Goal: Transaction & Acquisition: Purchase product/service

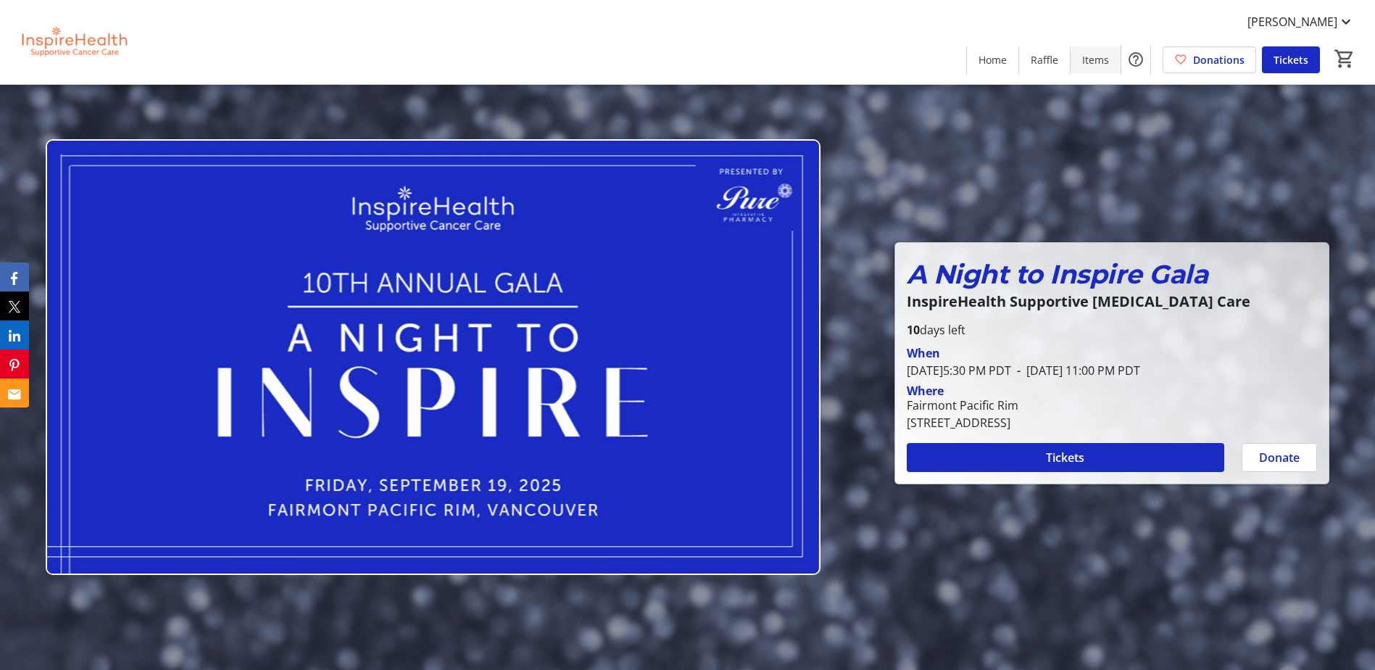
click at [1091, 55] on span "Items" at bounding box center [1095, 59] width 27 height 15
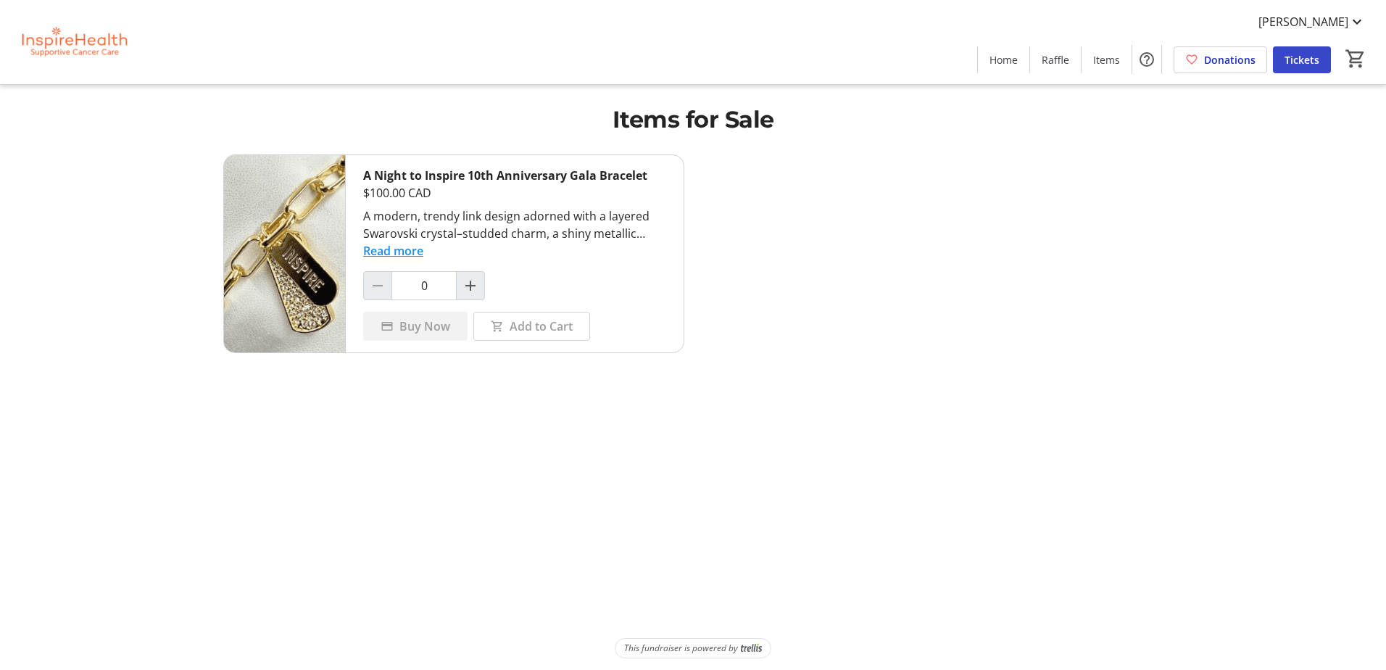
click at [1301, 55] on span "Tickets" at bounding box center [1301, 59] width 35 height 15
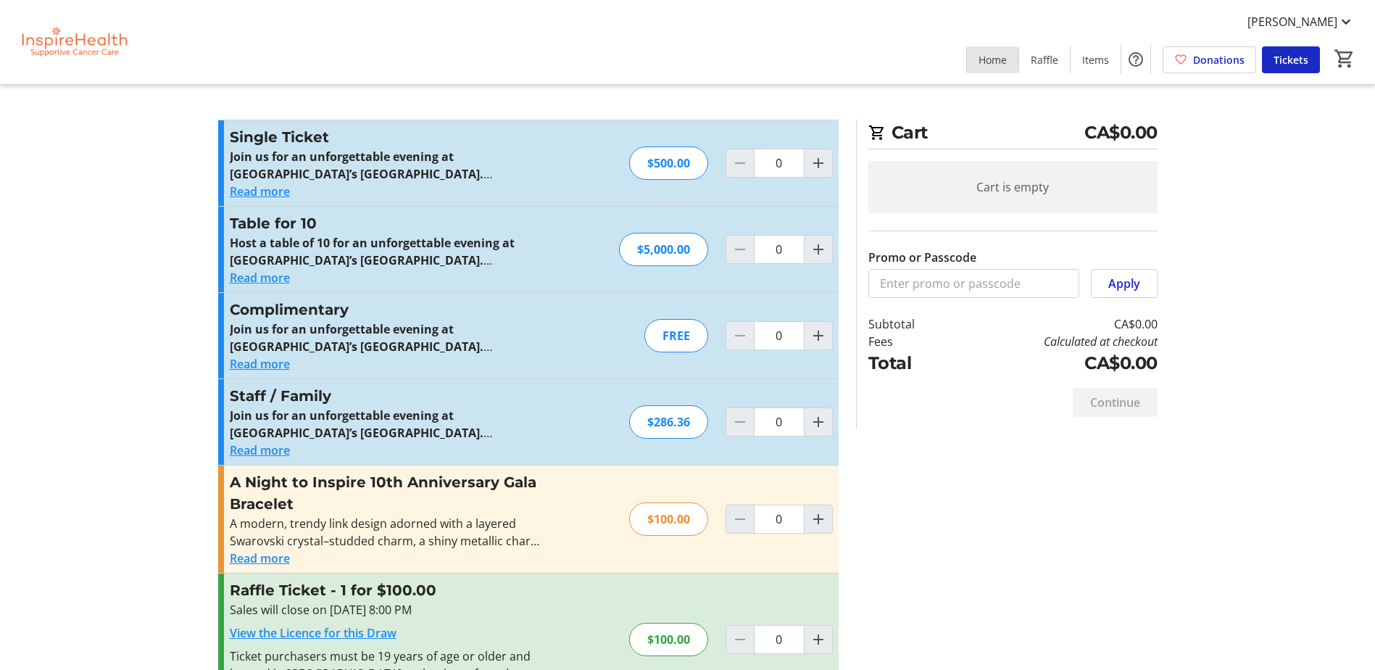
drag, startPoint x: 992, startPoint y: 70, endPoint x: 739, endPoint y: 76, distance: 253.0
click at [992, 70] on span at bounding box center [992, 59] width 51 height 35
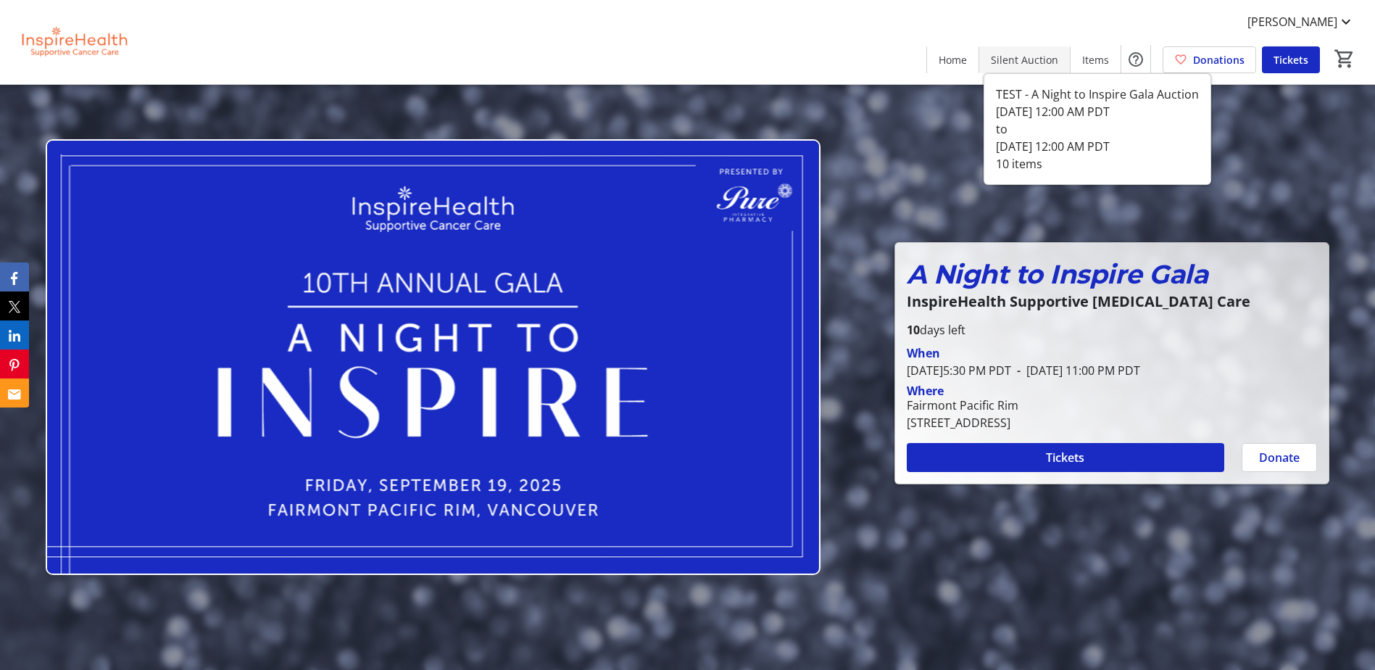
click at [1018, 60] on span "Silent Auction" at bounding box center [1024, 59] width 67 height 15
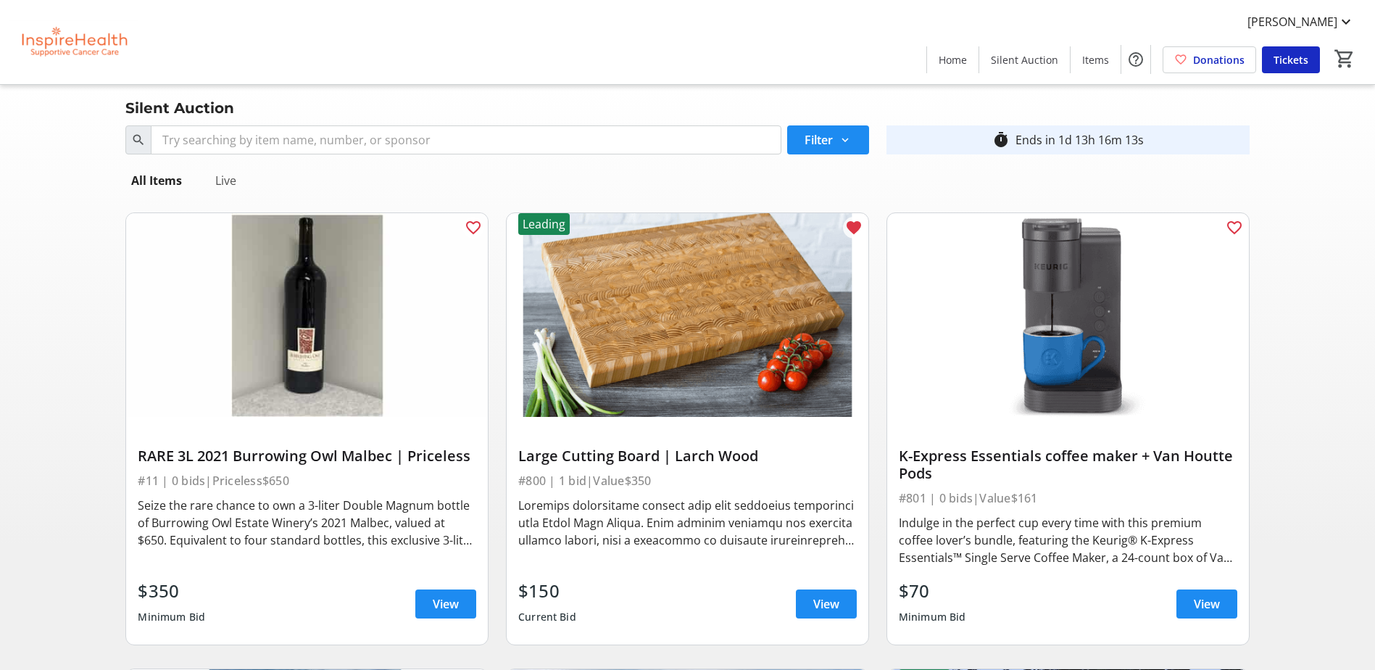
click at [228, 180] on div "Live" at bounding box center [225, 180] width 33 height 29
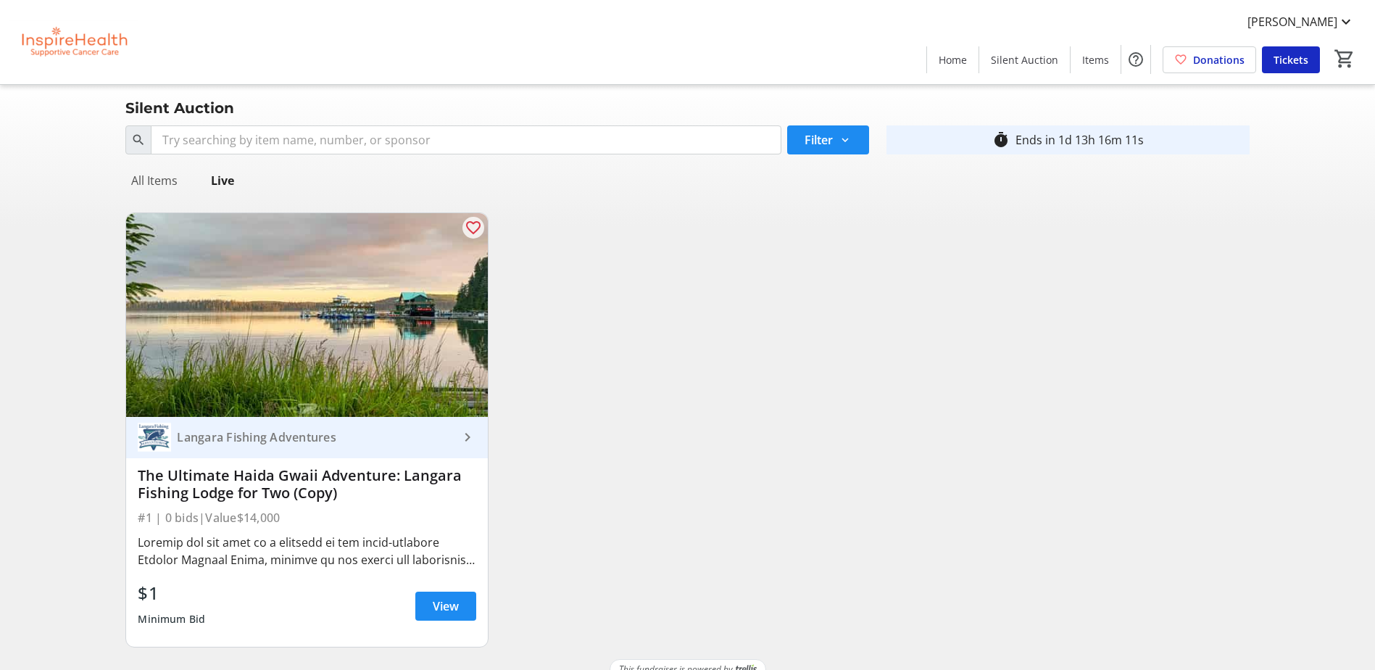
click at [157, 178] on div "All Items" at bounding box center [154, 180] width 58 height 29
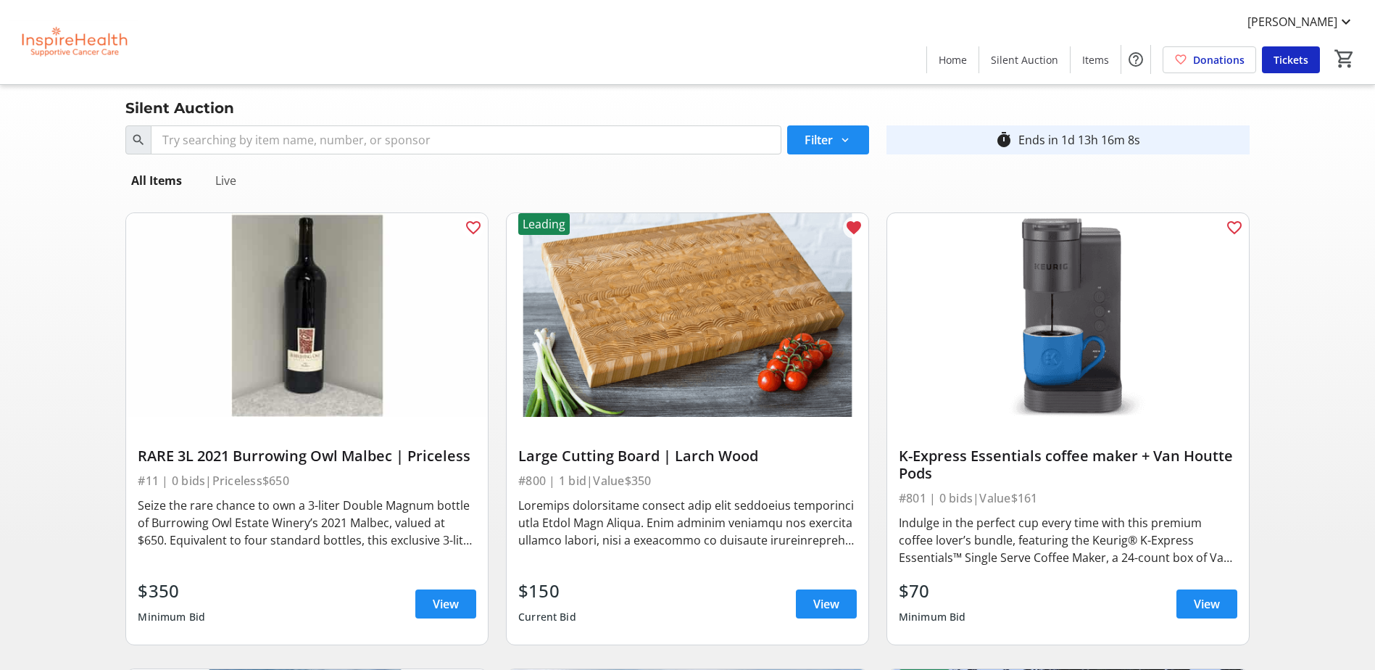
click at [234, 175] on div "Live" at bounding box center [225, 180] width 33 height 29
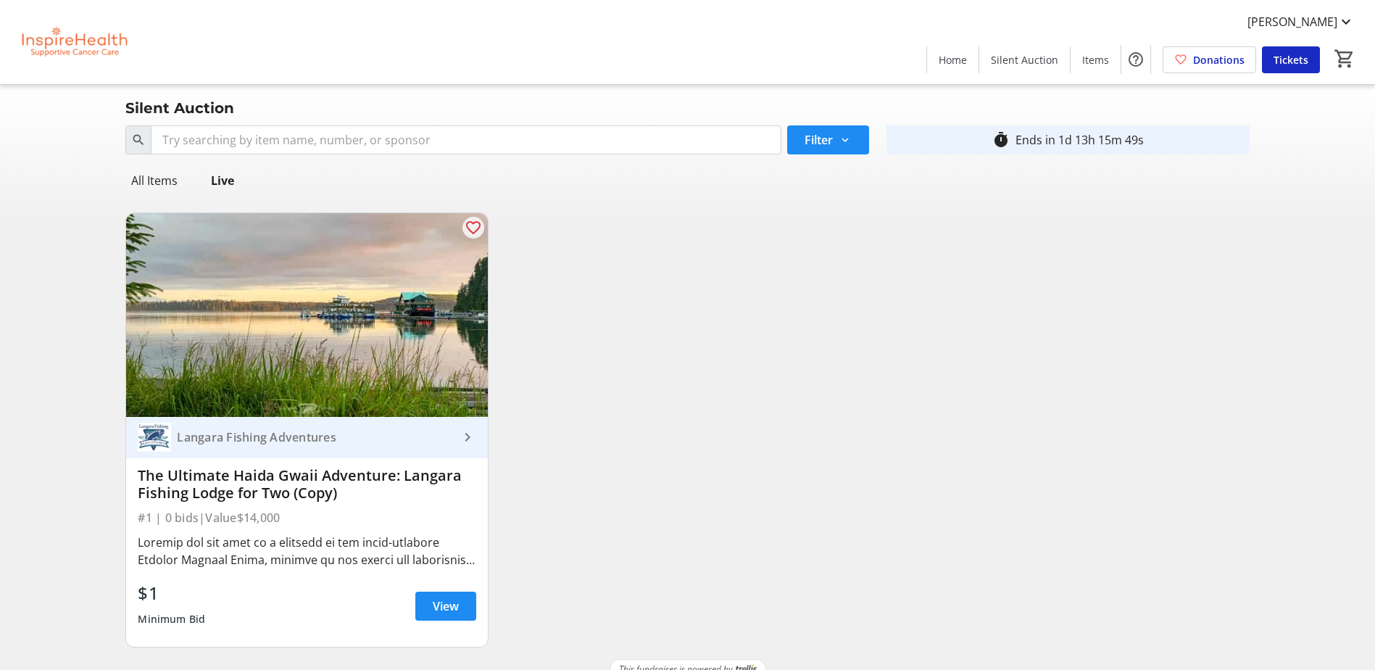
click at [296, 496] on div "The Ultimate Haida Gwaii Adventure: Langara Fishing Lodge for Two (Copy)" at bounding box center [307, 484] width 338 height 35
click at [192, 498] on div "The Ultimate Haida Gwaii Adventure: Langara Fishing Lodge for Two (Copy)" at bounding box center [307, 484] width 338 height 35
click at [441, 607] on span "View" at bounding box center [446, 605] width 26 height 17
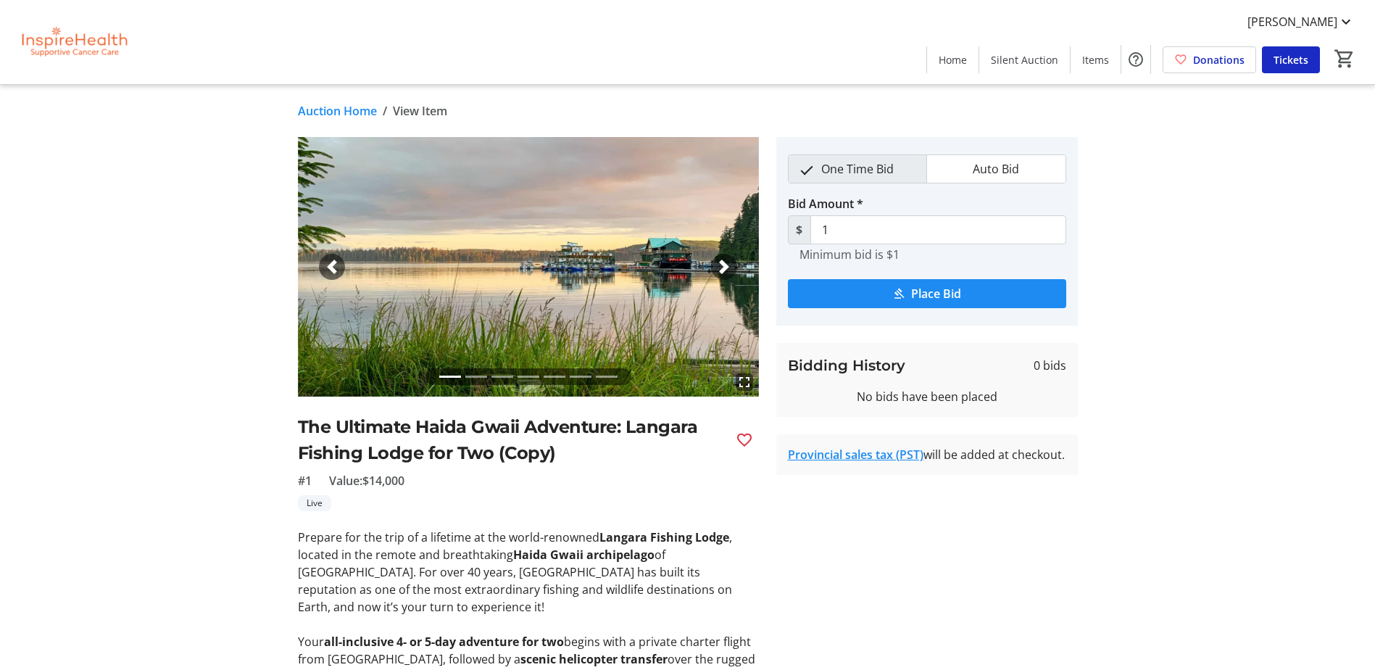
click at [339, 103] on link "Auction Home" at bounding box center [337, 110] width 79 height 17
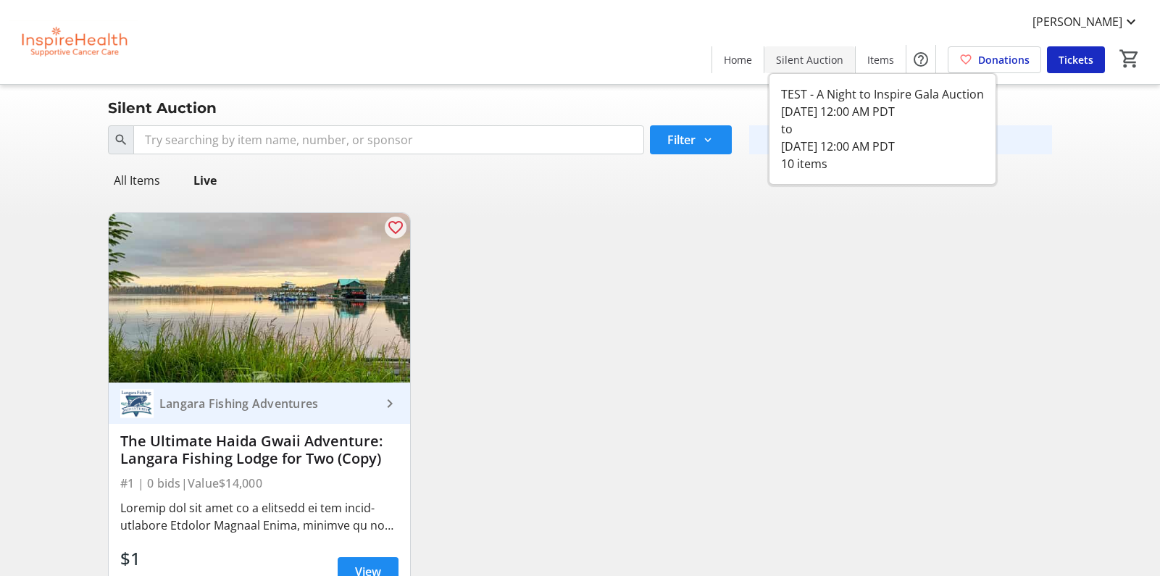
click at [814, 59] on span "Silent Auction" at bounding box center [809, 59] width 67 height 15
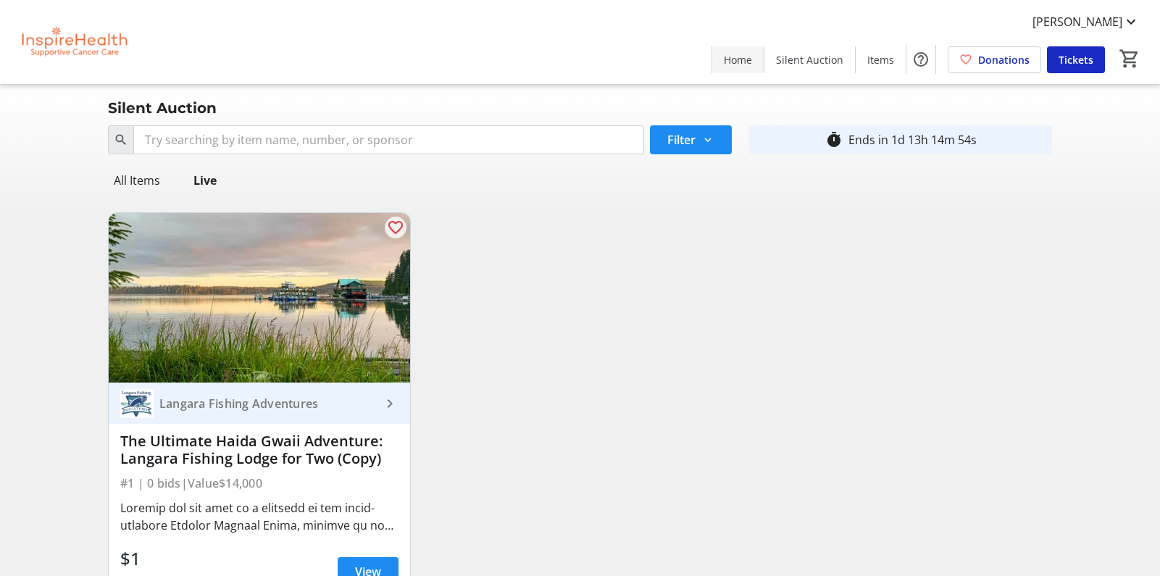
click at [730, 59] on span "Home" at bounding box center [738, 59] width 28 height 15
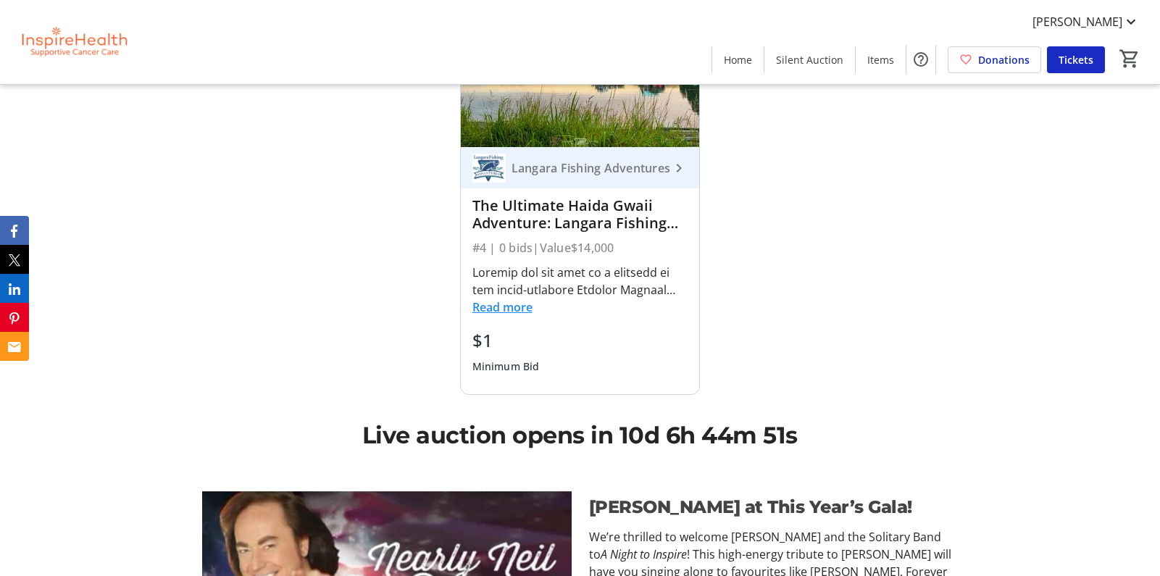
scroll to position [1160, 0]
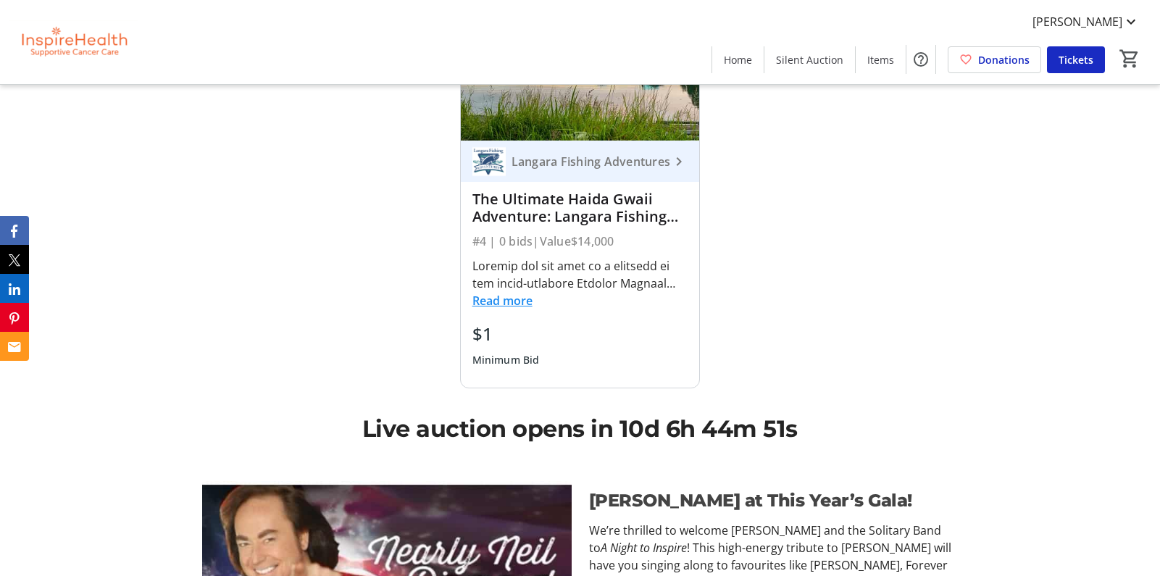
click at [520, 292] on button "Read more" at bounding box center [503, 300] width 60 height 17
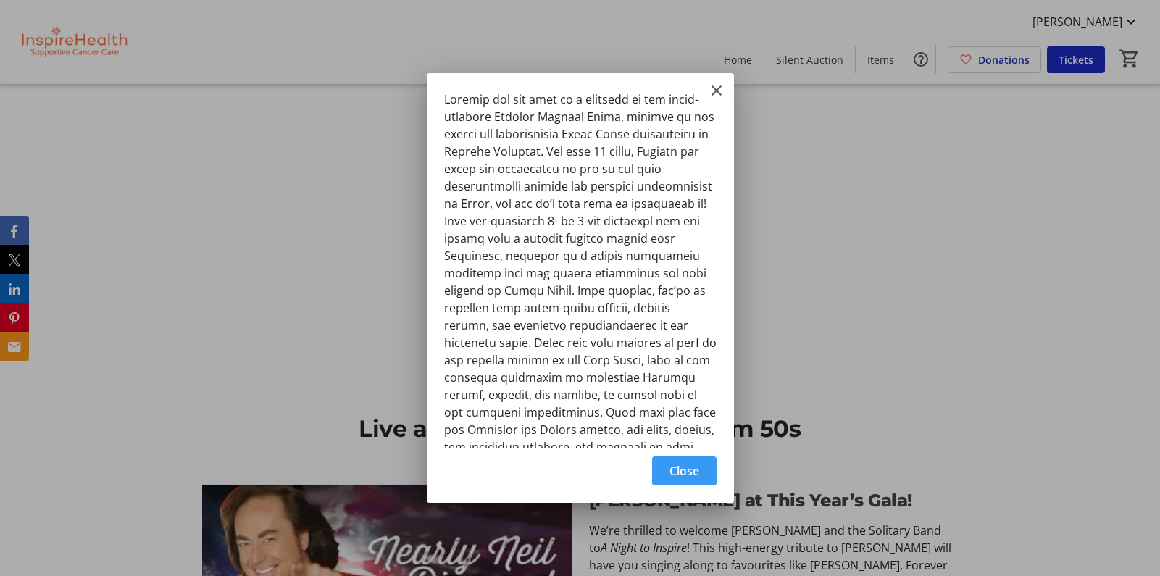
click at [675, 475] on span "Close" at bounding box center [685, 470] width 30 height 17
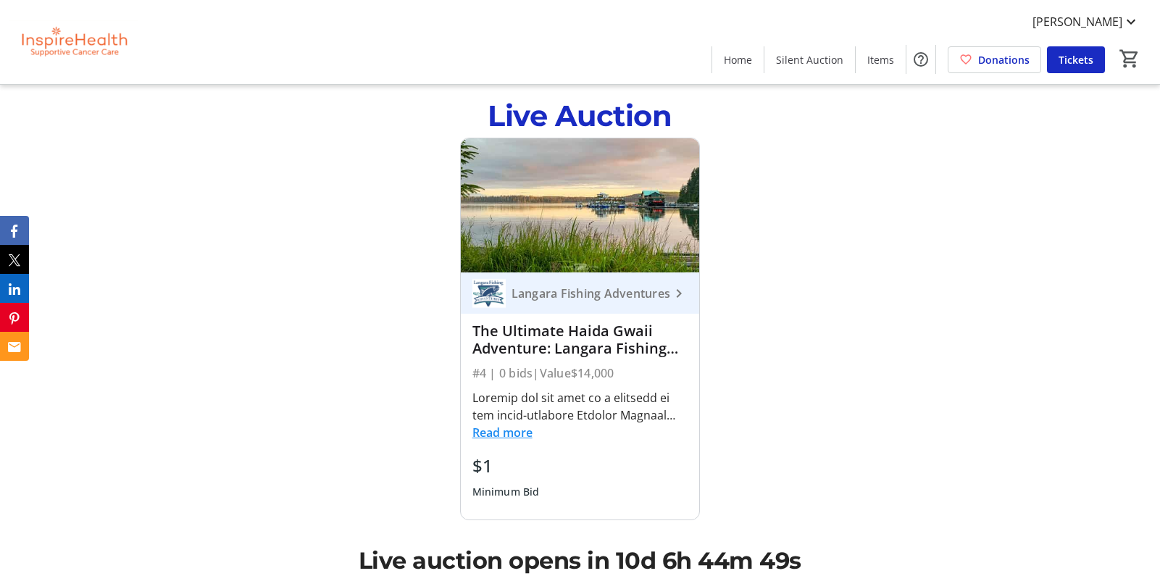
scroll to position [1015, 0]
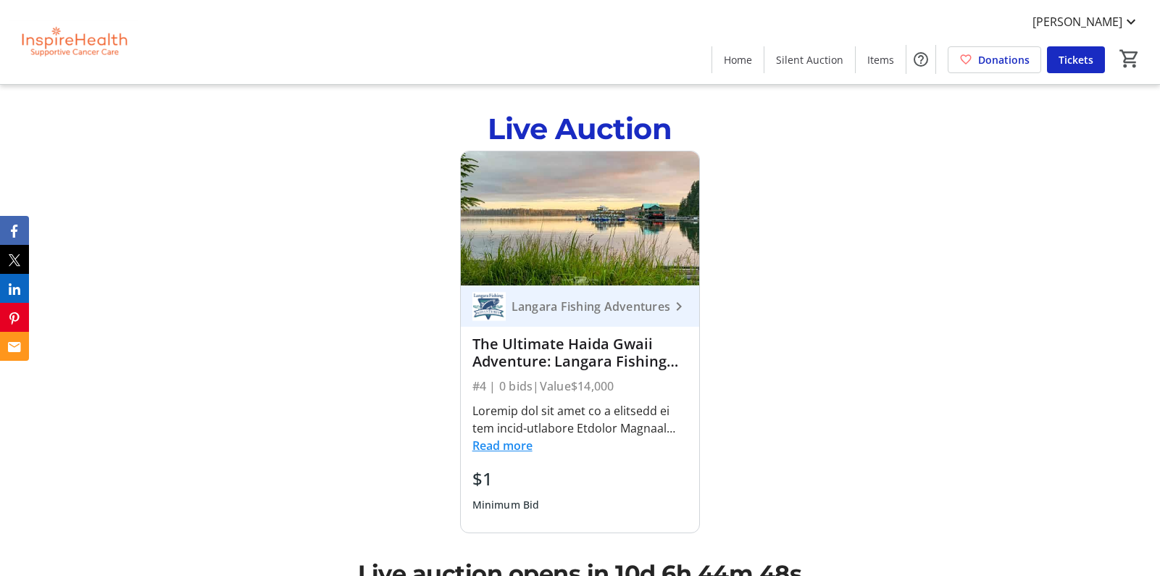
click at [563, 376] on div "#4 | 0 bids | Value $14,000" at bounding box center [581, 386] width 216 height 20
click at [515, 437] on button "Read more" at bounding box center [503, 445] width 60 height 17
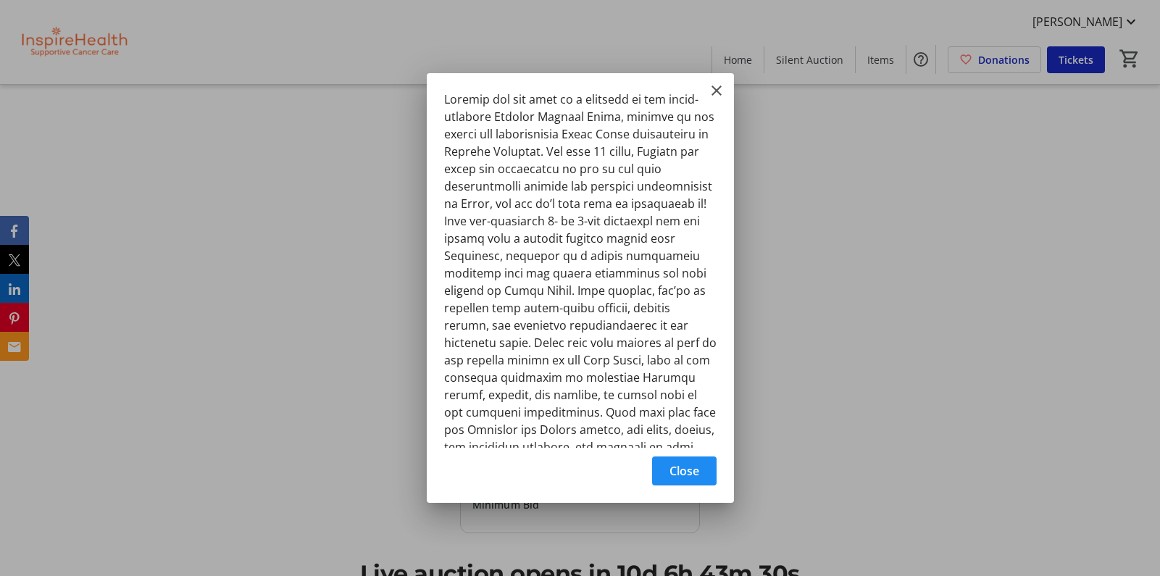
scroll to position [0, 0]
click at [682, 475] on span "Close" at bounding box center [685, 470] width 30 height 17
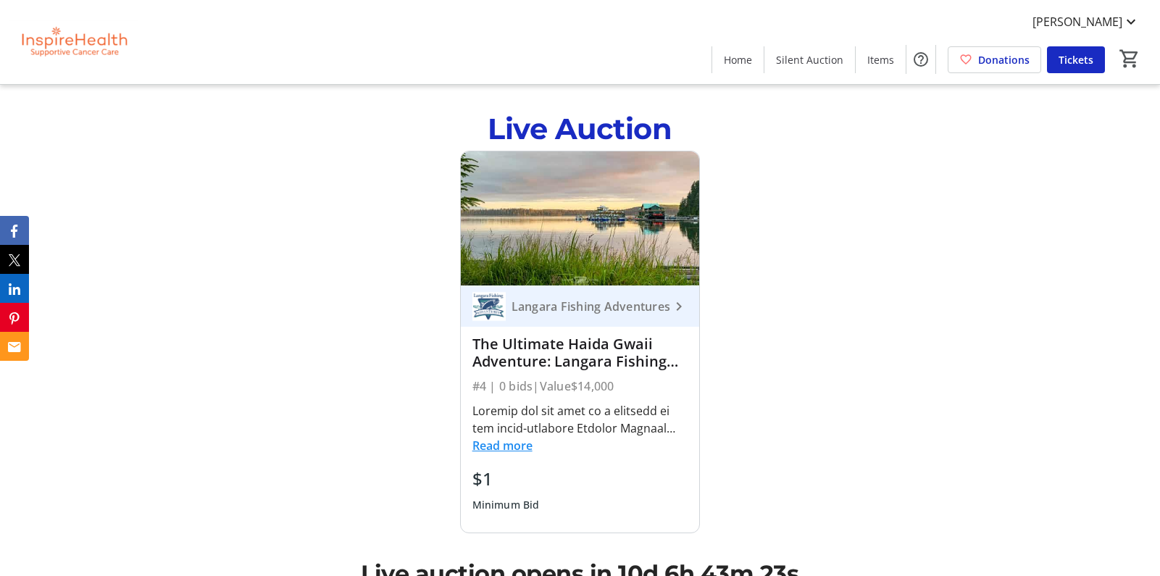
scroll to position [1015, 0]
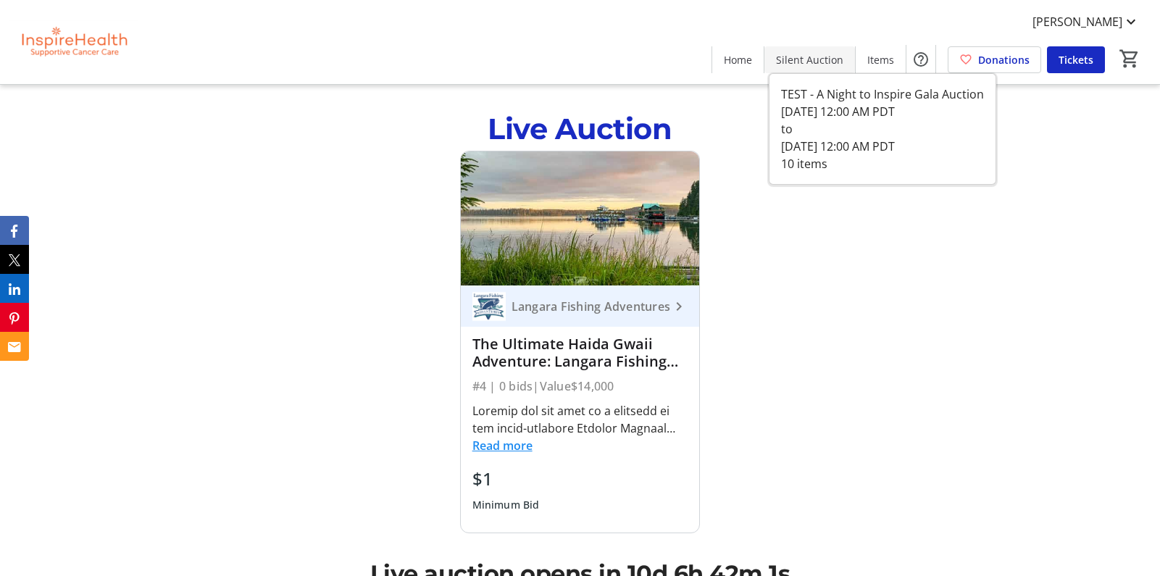
click at [817, 61] on span "Silent Auction" at bounding box center [809, 59] width 67 height 15
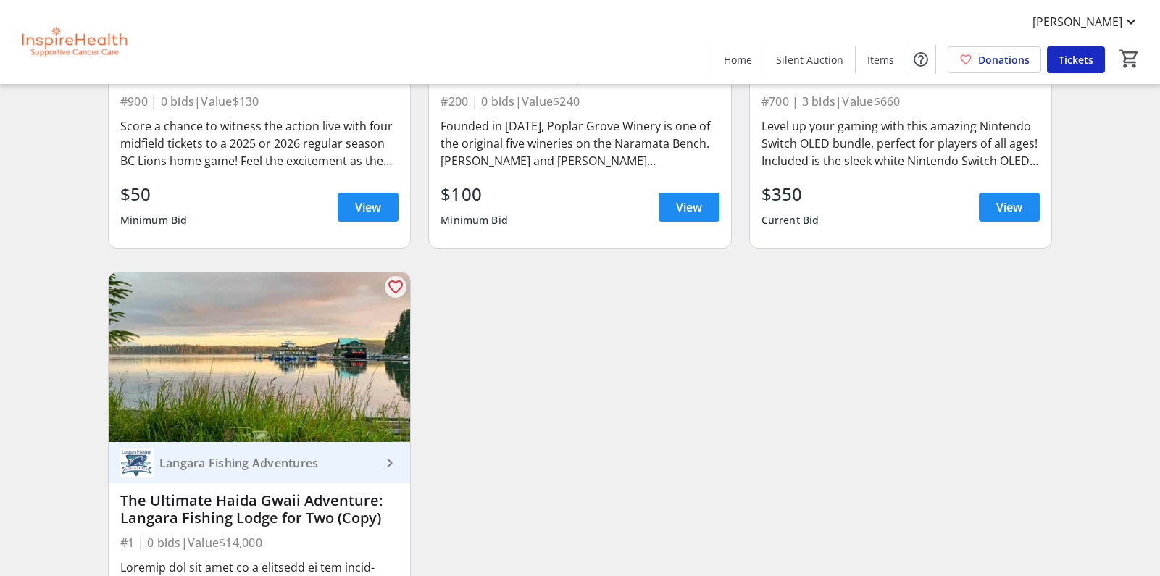
scroll to position [1347, 0]
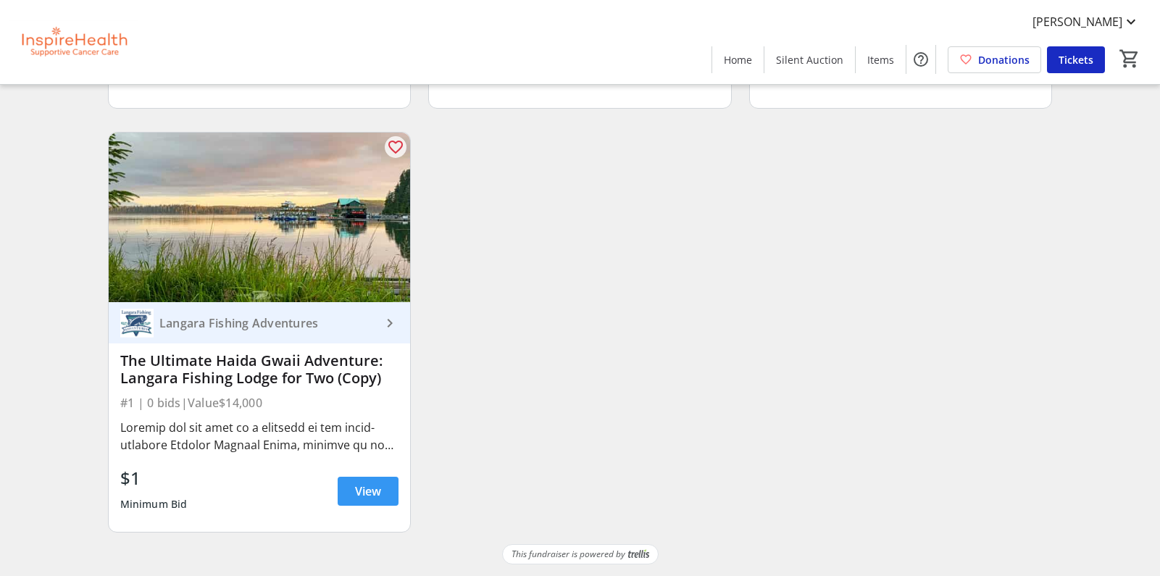
click at [371, 498] on span "View" at bounding box center [368, 491] width 26 height 17
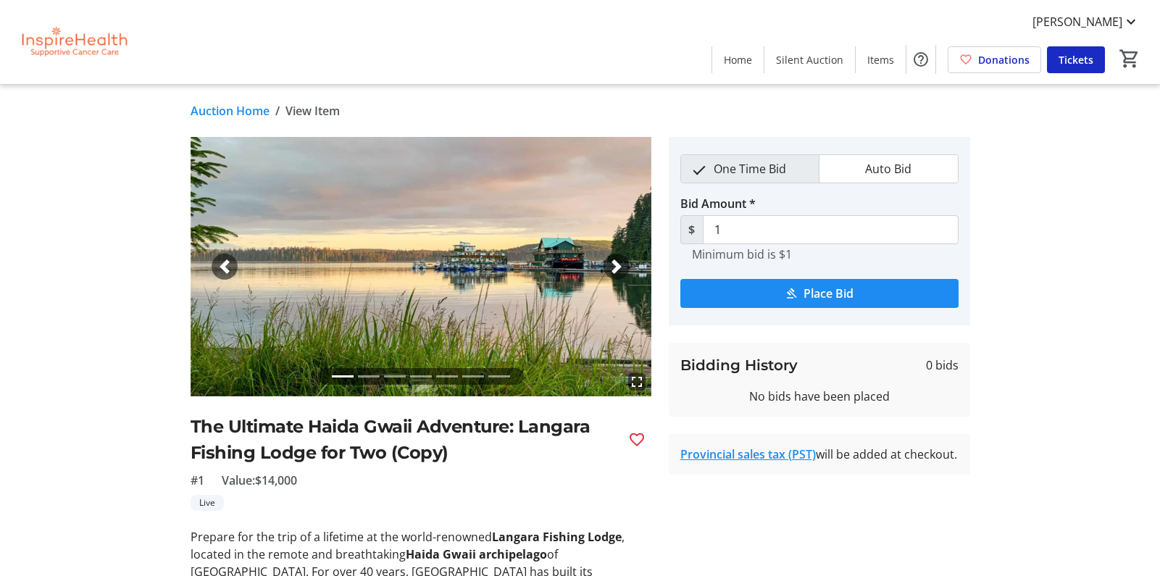
click at [621, 263] on span "button" at bounding box center [616, 266] width 14 height 14
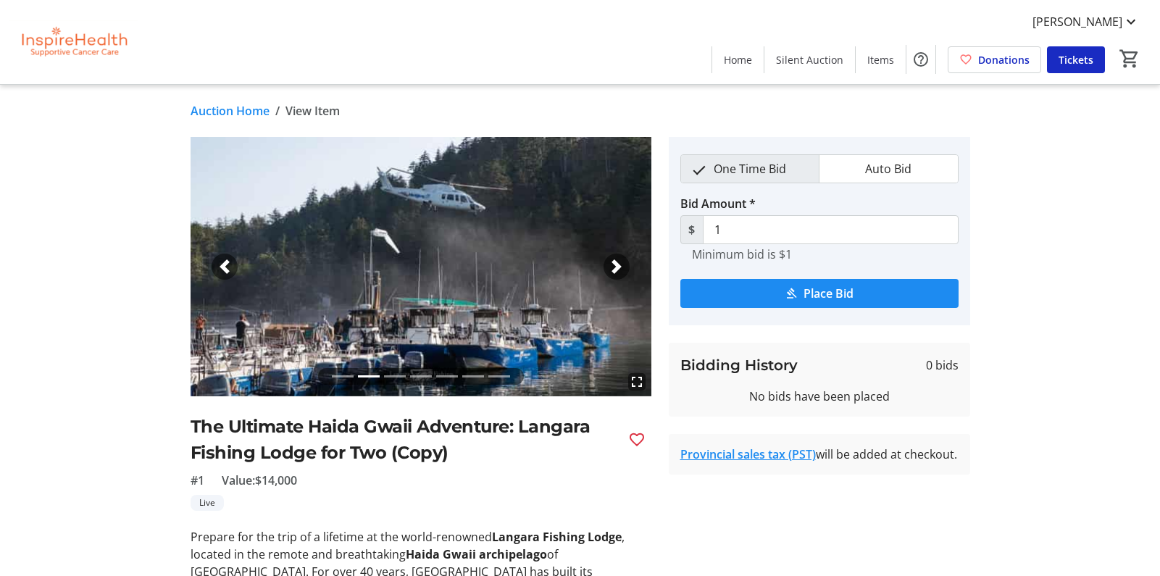
click at [620, 263] on span "button" at bounding box center [616, 266] width 14 height 14
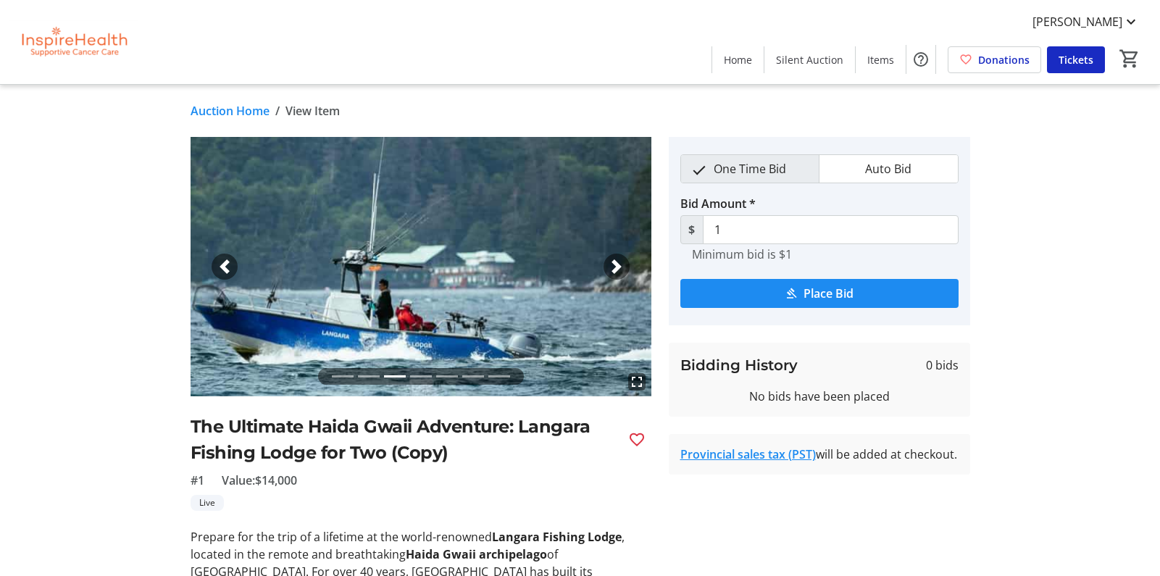
click at [223, 261] on span "button" at bounding box center [224, 266] width 14 height 14
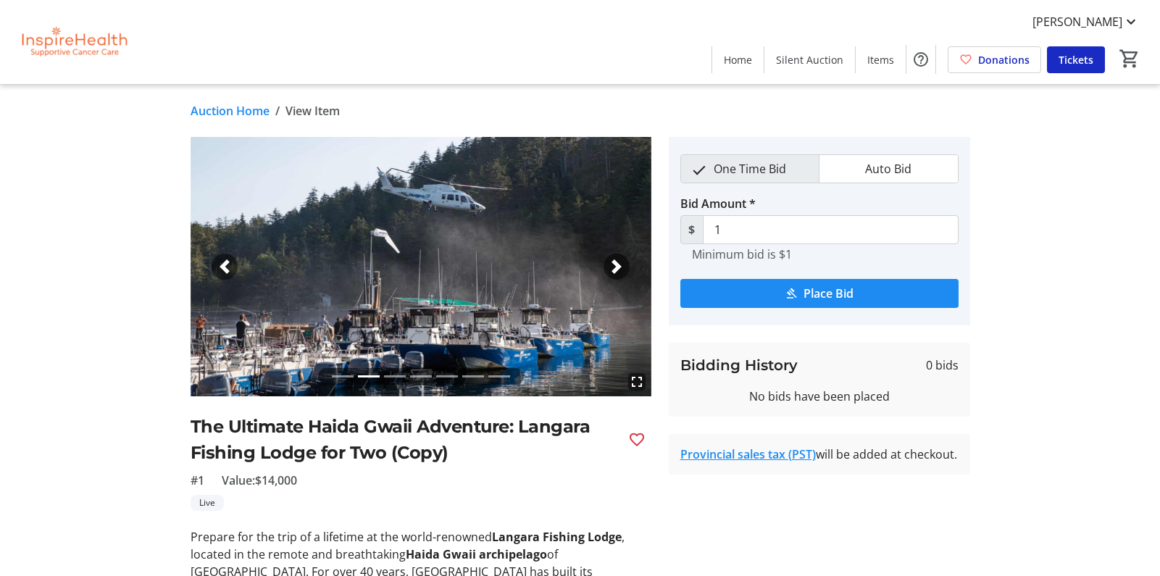
click at [235, 107] on link "Auction Home" at bounding box center [230, 110] width 79 height 17
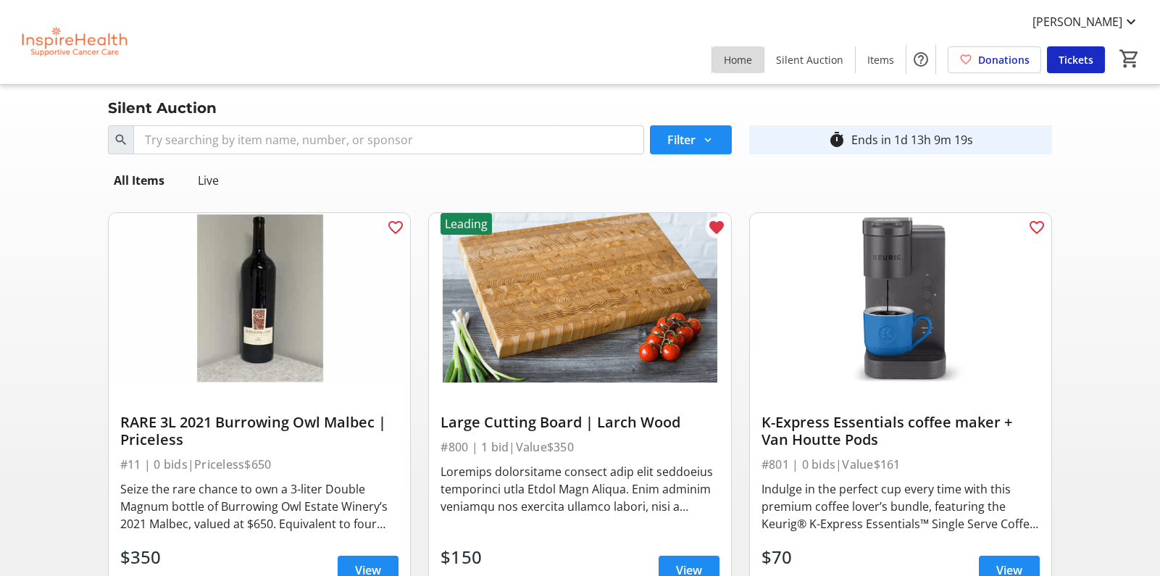
click at [746, 64] on span "Home" at bounding box center [738, 59] width 28 height 15
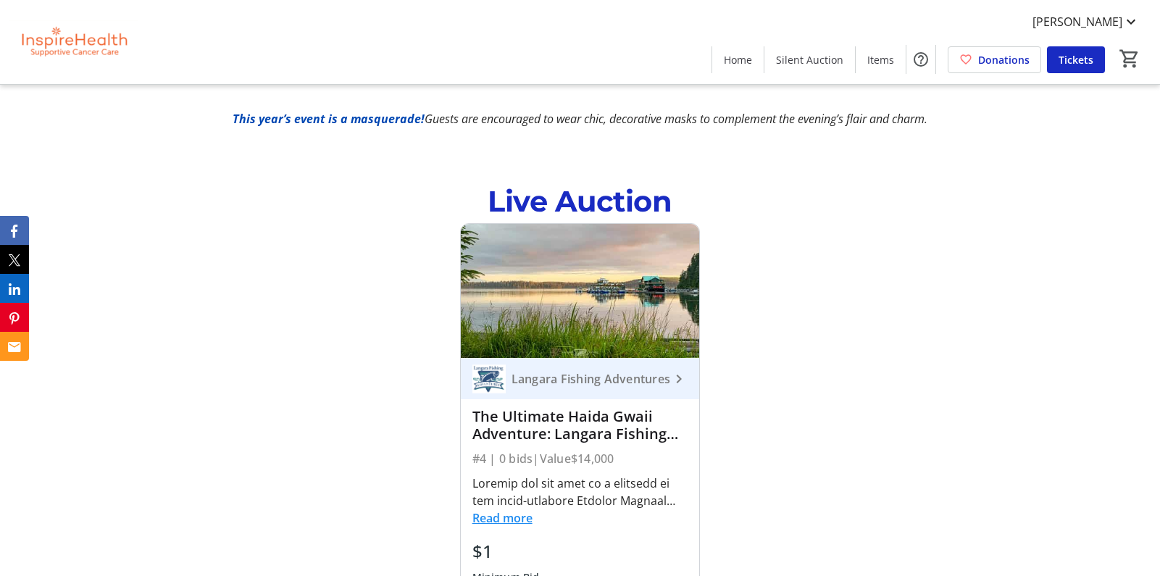
scroll to position [1015, 0]
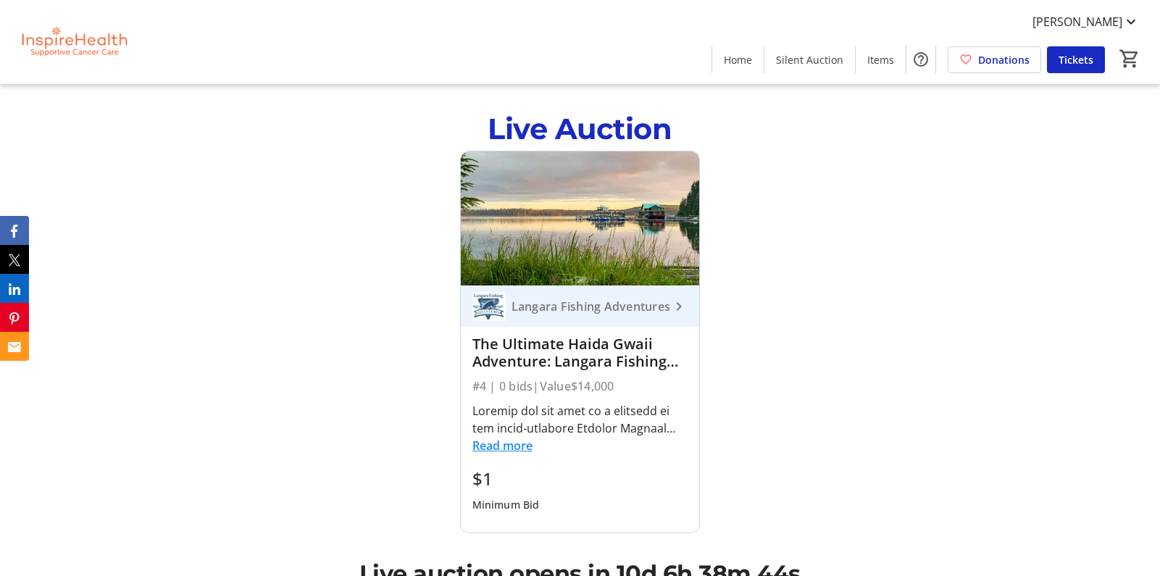
click at [683, 298] on mat-icon "keyboard_arrow_right" at bounding box center [678, 306] width 17 height 17
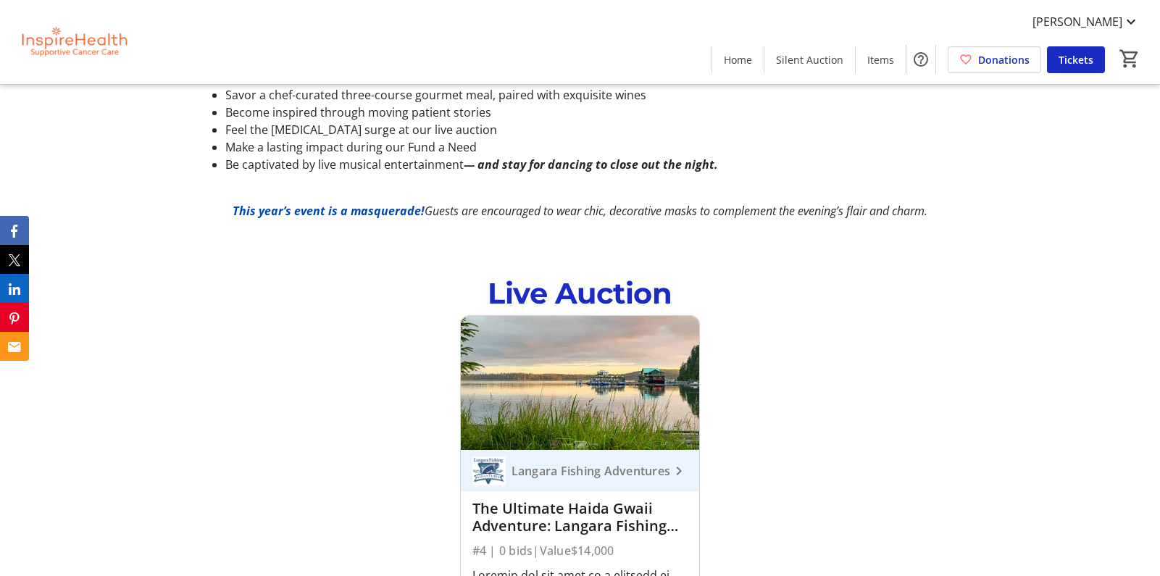
scroll to position [870, 0]
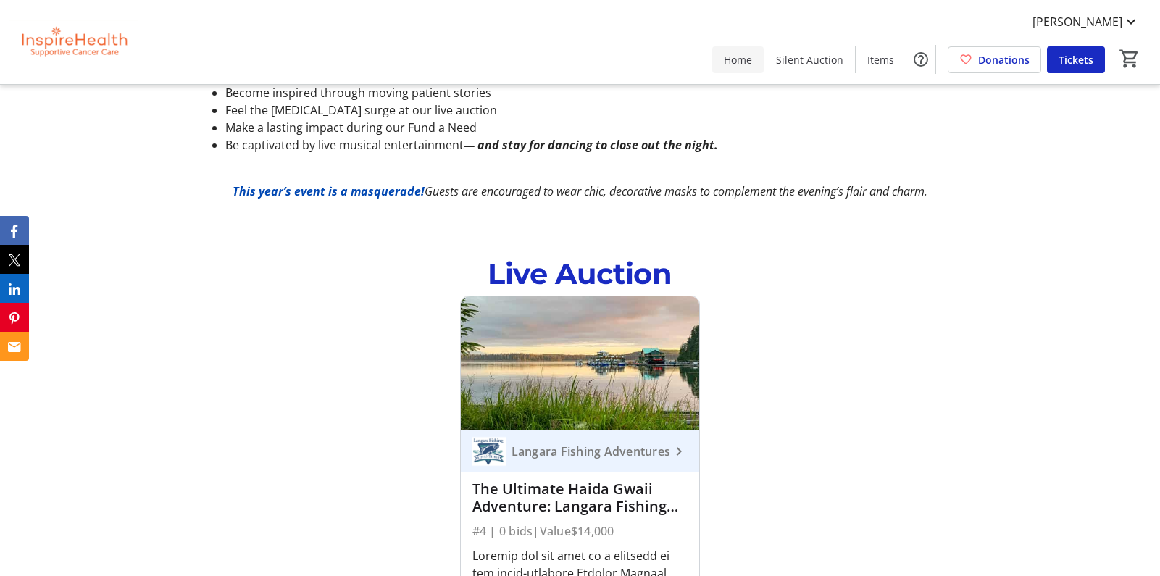
click at [721, 59] on span at bounding box center [737, 59] width 51 height 35
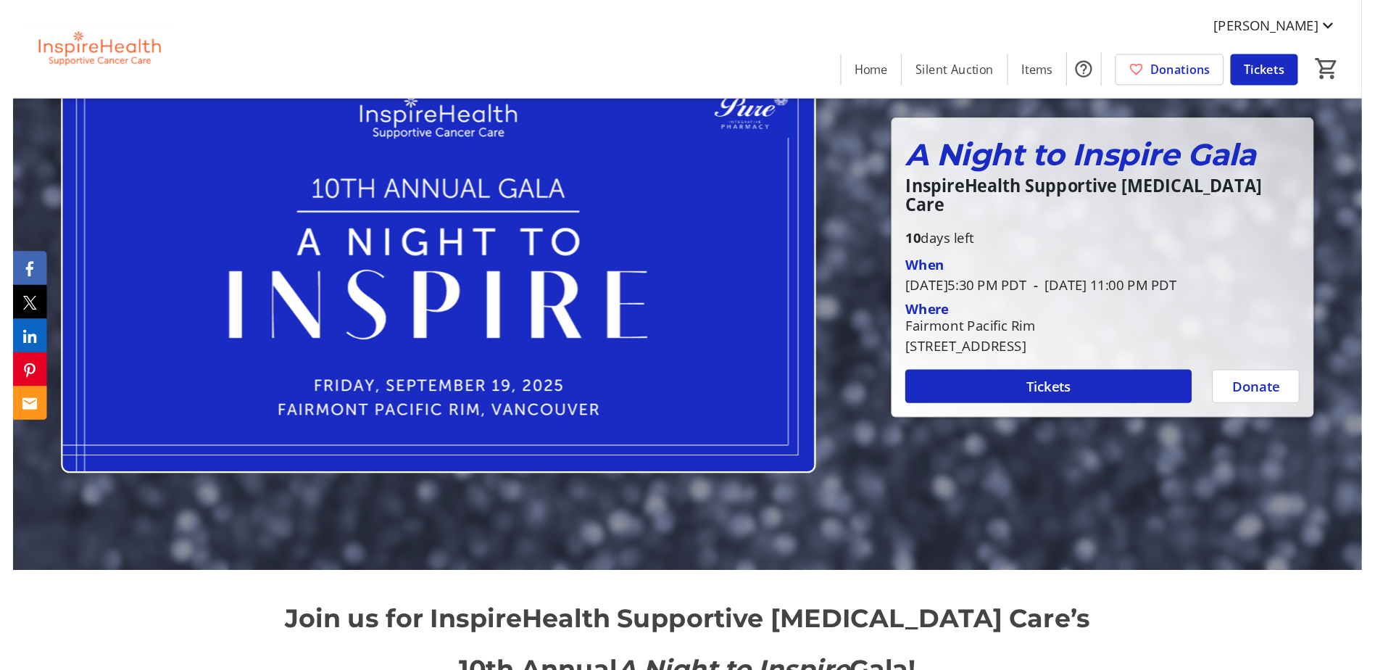
scroll to position [0, 0]
